Goal: Communication & Community: Answer question/provide support

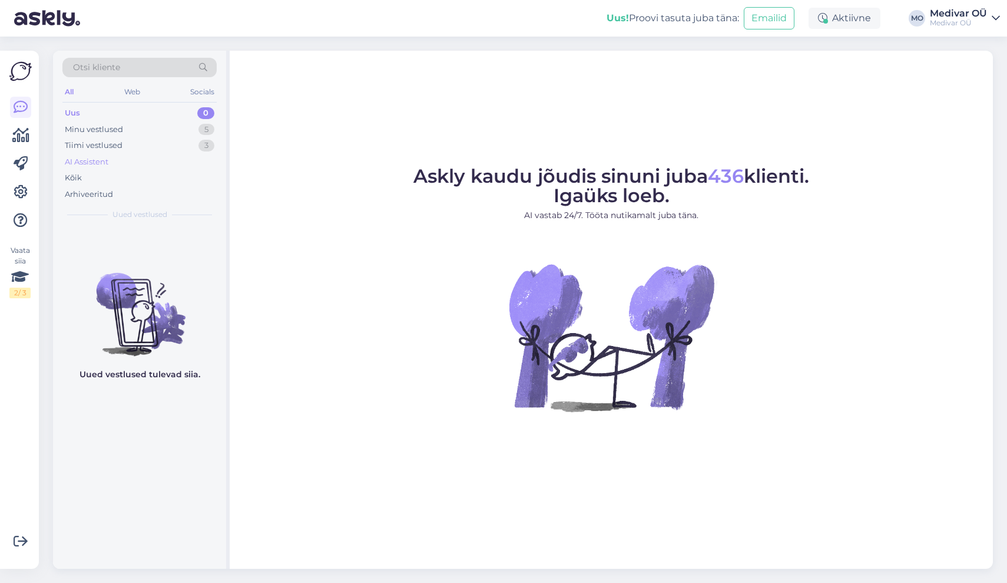
click at [87, 163] on div "AI Assistent" at bounding box center [87, 162] width 44 height 12
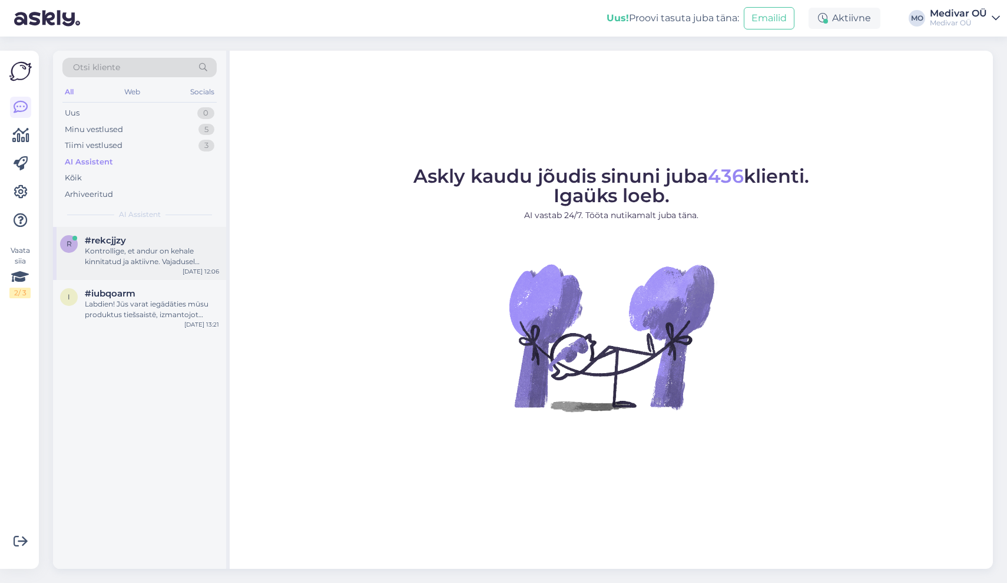
click at [141, 256] on div "Kontrollige, et andur on kehale kinnitatud ja aktiivne. Vajadusel eemaldage ja …" at bounding box center [152, 256] width 134 height 21
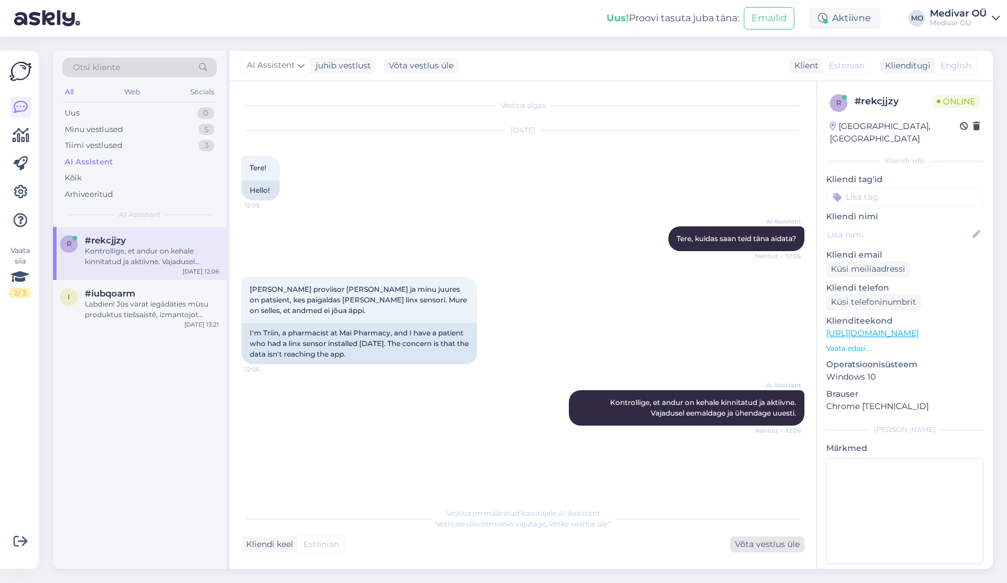
click at [772, 551] on div "Võta vestlus üle" at bounding box center [767, 544] width 74 height 16
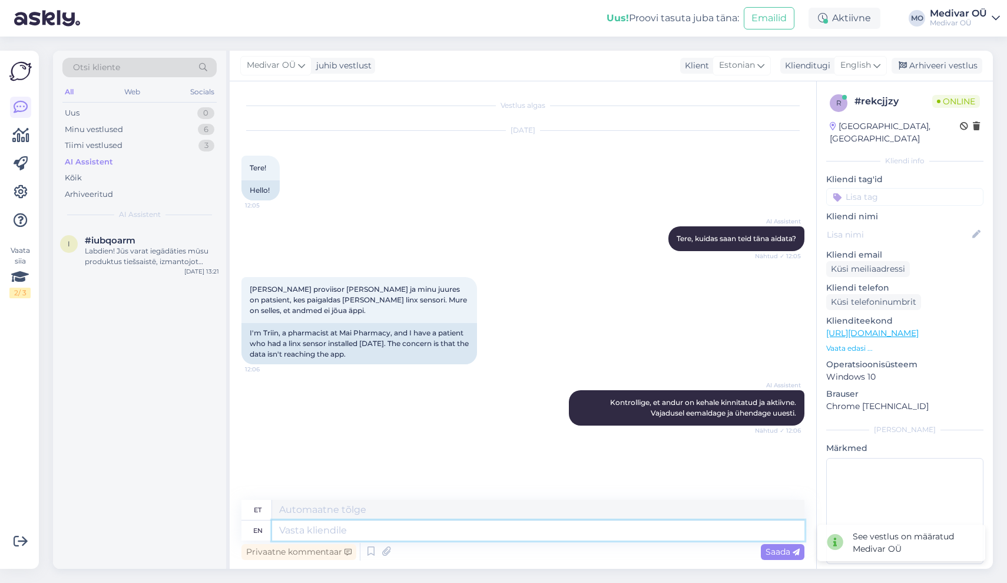
click at [322, 531] on textarea at bounding box center [538, 530] width 533 height 20
type textarea "Tere,"
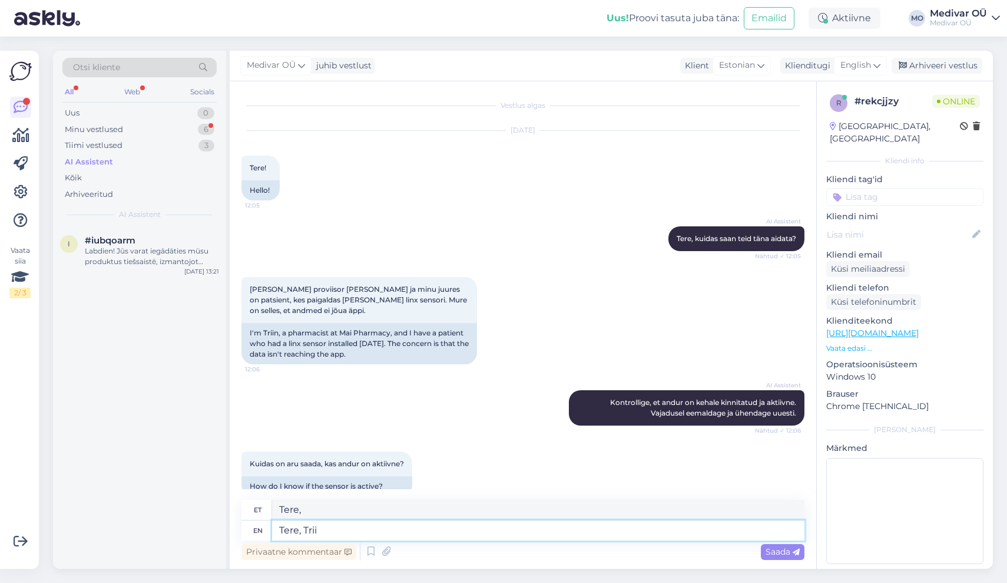
scroll to position [20, 0]
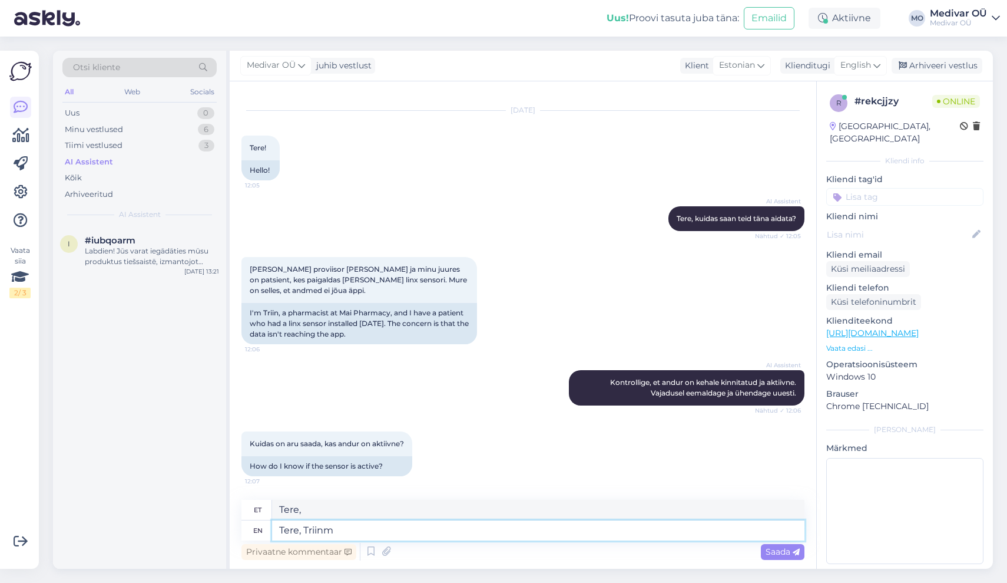
type textarea "Tere, Triinm!"
type textarea "Tere, Trii"
type textarea "Tere, Triin"
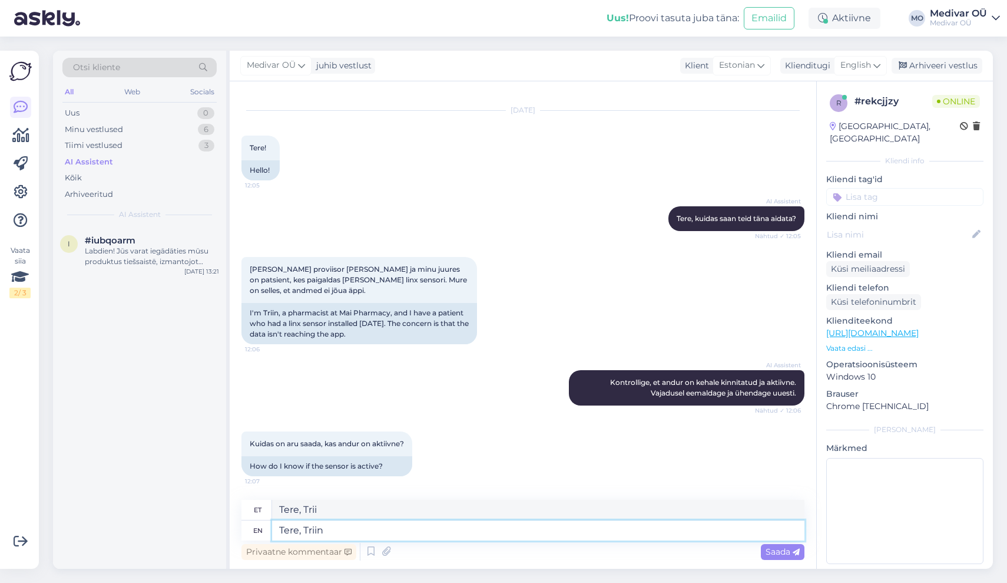
type textarea "Tere, Triin"
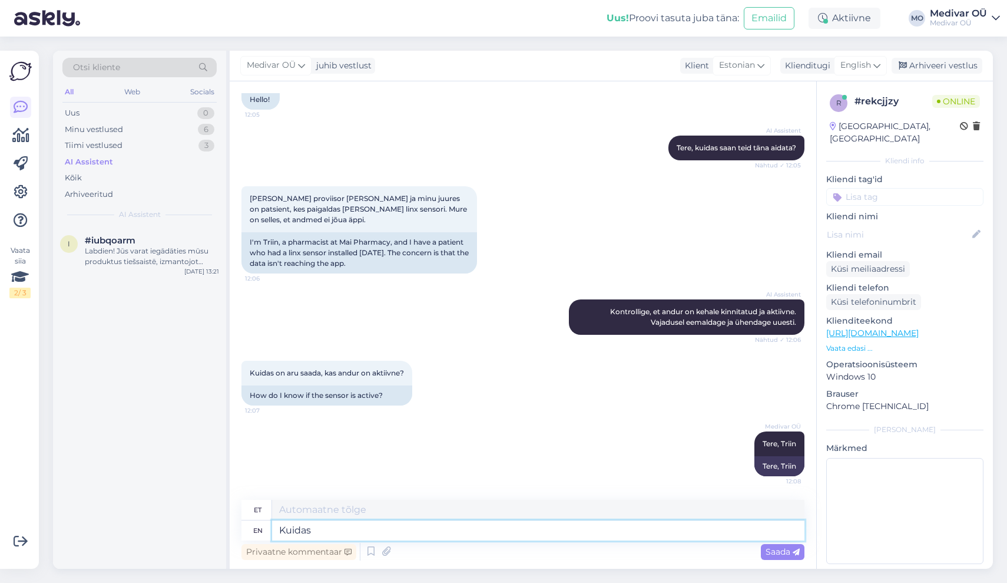
type textarea "Kuidas"
type textarea "Kuidas teie"
type textarea "Kuidas teie num"
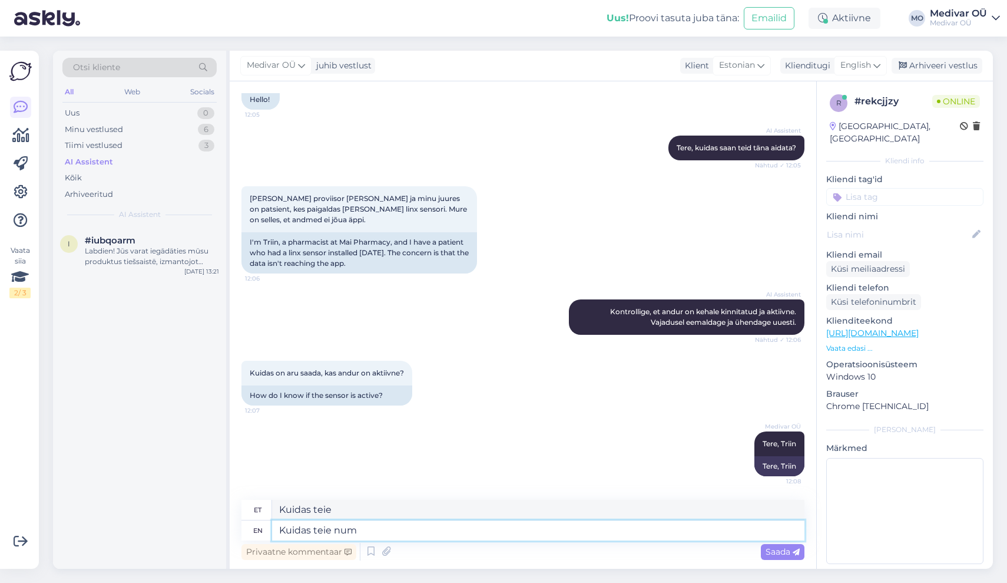
type textarea "Kuidas teie num"
type textarea "Kuidas teie number o"
type textarea "Kuidas teie number"
type textarea "Kuidas teie number on?"
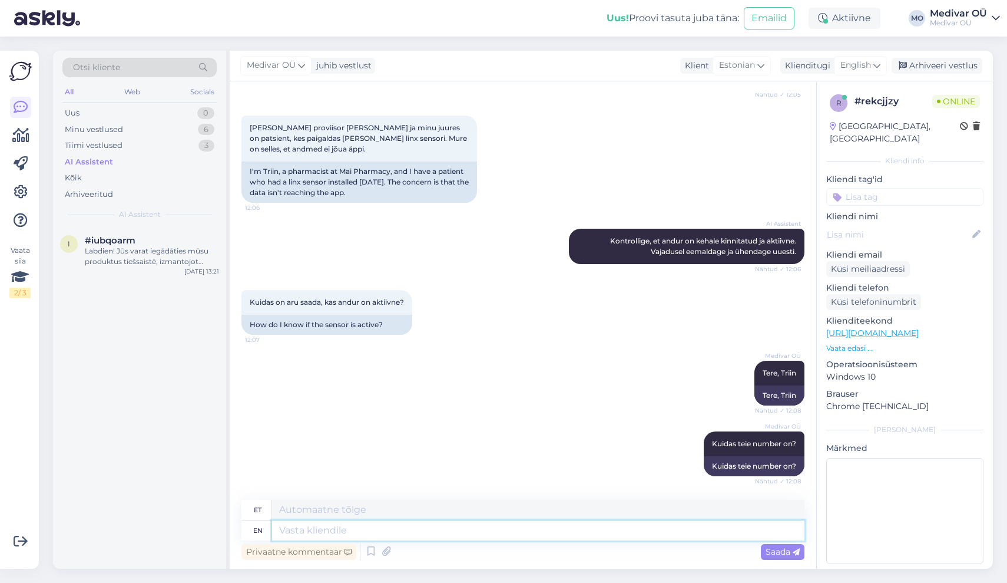
scroll to position [232, 0]
